Goal: Transaction & Acquisition: Obtain resource

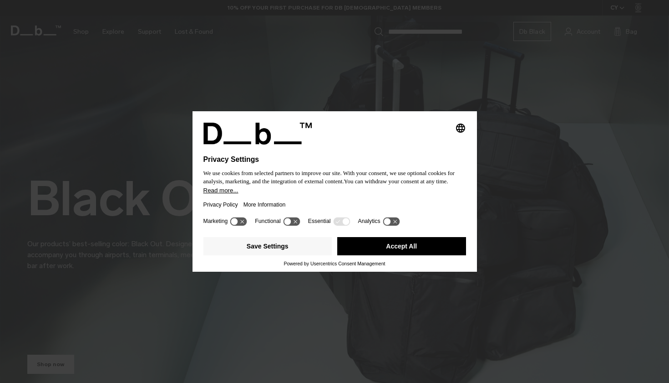
click at [427, 249] on button "Accept All" at bounding box center [401, 246] width 129 height 18
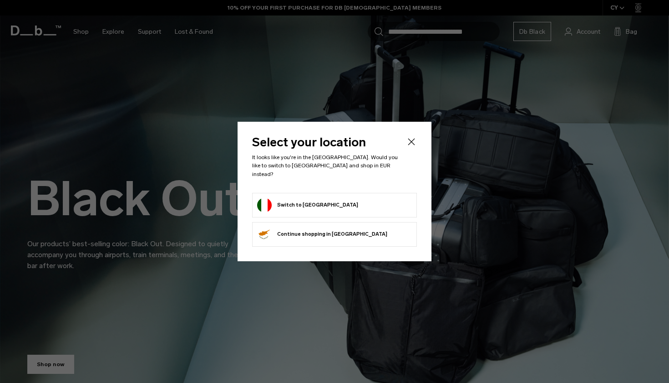
click at [412, 147] on icon "Close" at bounding box center [411, 141] width 11 height 11
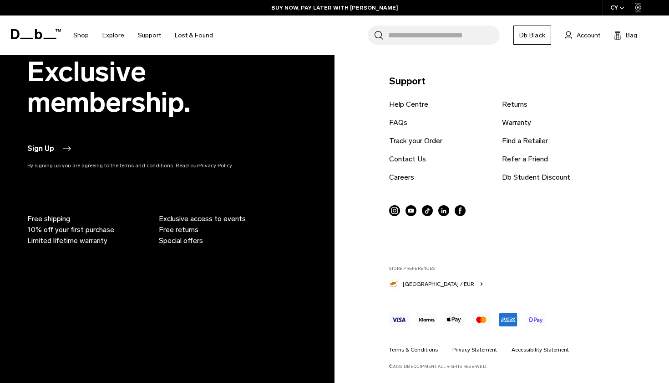
scroll to position [2242, 0]
click at [515, 176] on link "Db Student Discount" at bounding box center [536, 177] width 68 height 11
click at [409, 177] on link "Careers" at bounding box center [401, 177] width 25 height 11
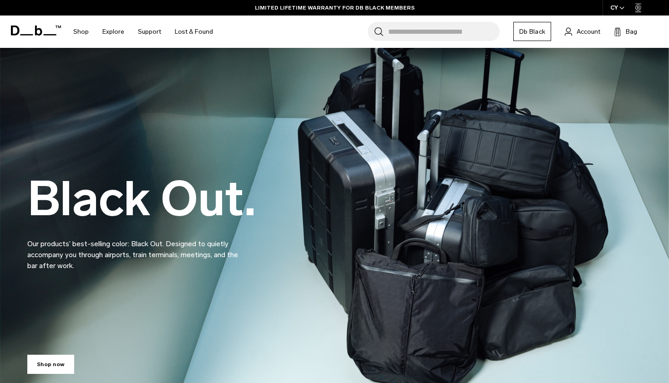
scroll to position [0, 0]
click at [45, 32] on icon at bounding box center [36, 31] width 50 height 10
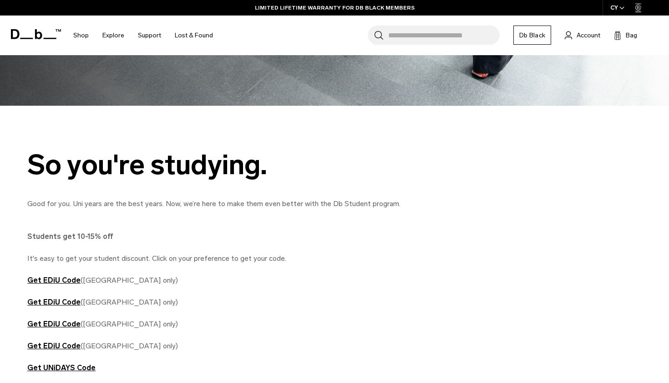
scroll to position [354, 0]
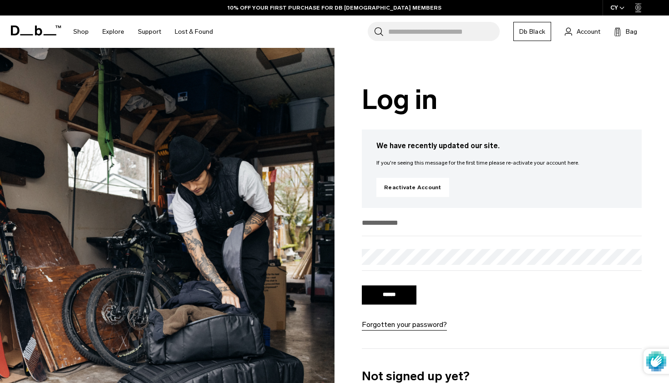
type input "**********"
click at [389, 296] on input "******" at bounding box center [389, 294] width 55 height 19
click at [384, 300] on input "******" at bounding box center [389, 294] width 55 height 19
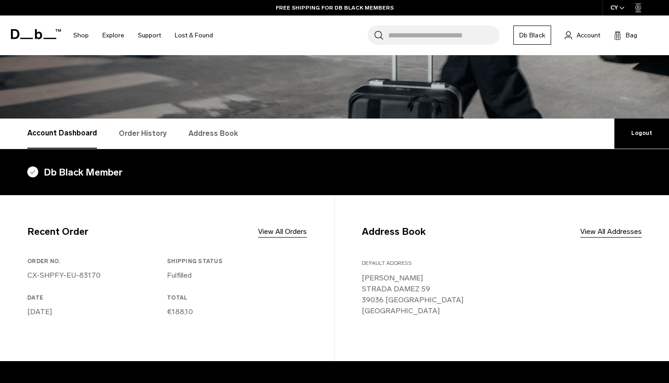
scroll to position [82, 0]
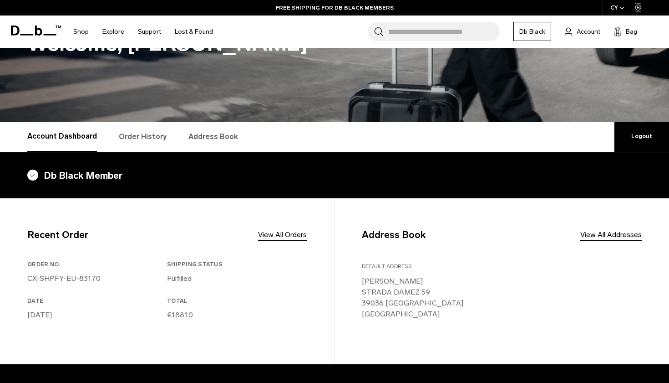
click at [150, 133] on link "Order History" at bounding box center [143, 137] width 48 height 30
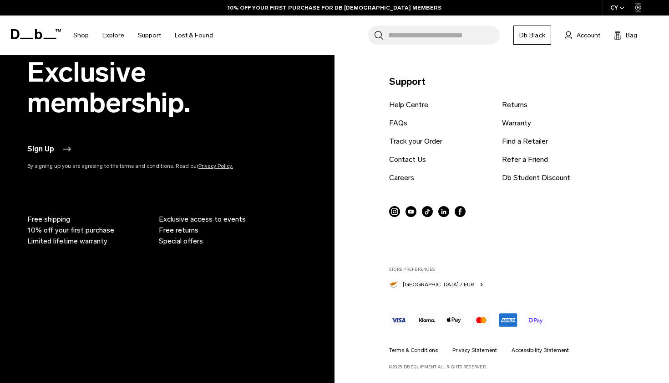
scroll to position [843, 0]
click at [516, 177] on link "Db Student Discount" at bounding box center [536, 178] width 68 height 11
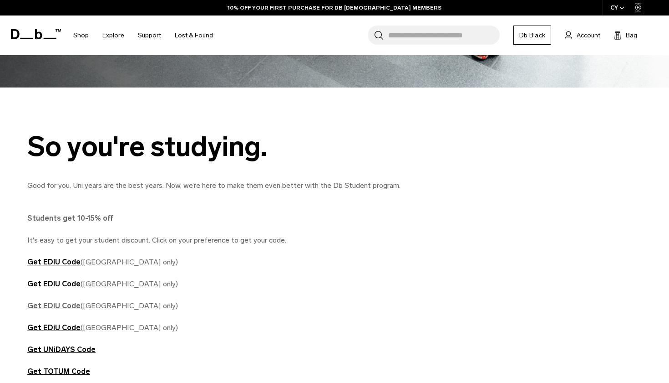
click at [60, 307] on strong "Get EDiU Code" at bounding box center [53, 305] width 53 height 9
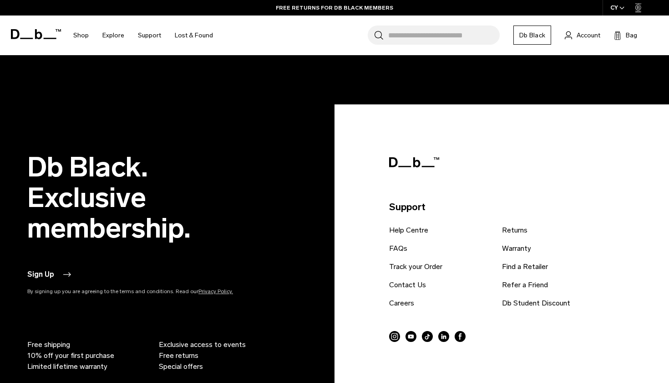
scroll to position [2148, 0]
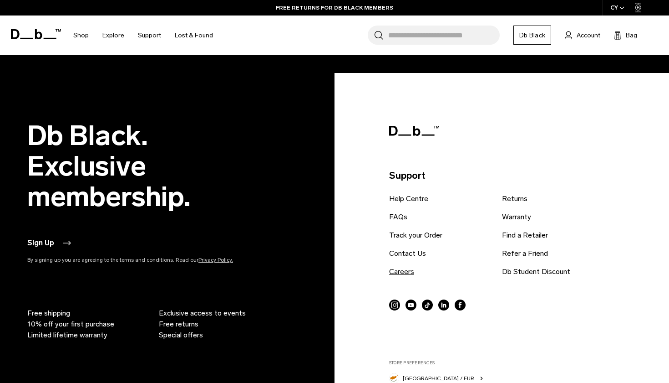
click at [406, 269] on link "Careers" at bounding box center [401, 271] width 25 height 11
click at [399, 250] on link "Contact Us" at bounding box center [407, 253] width 37 height 11
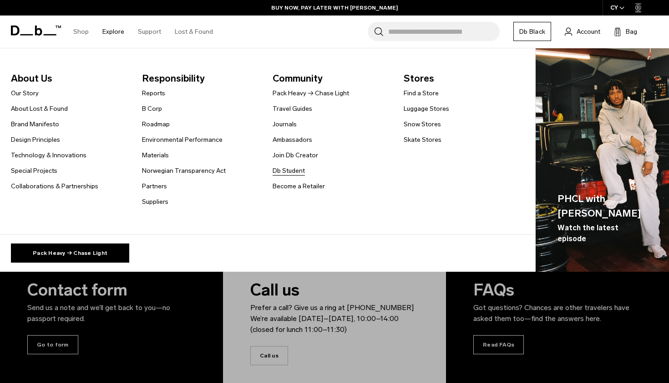
click at [284, 171] on link "Db Student" at bounding box center [289, 171] width 32 height 10
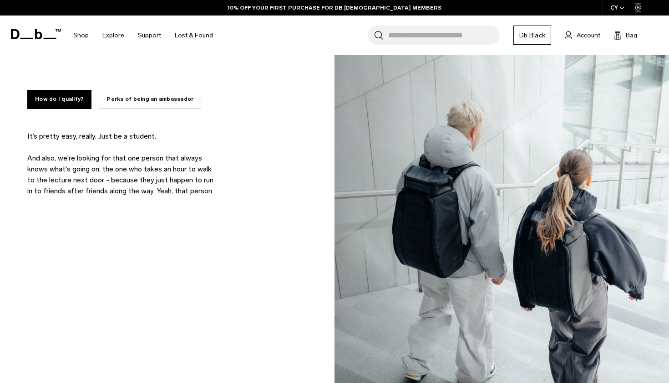
scroll to position [659, 0]
